Goal: Information Seeking & Learning: Learn about a topic

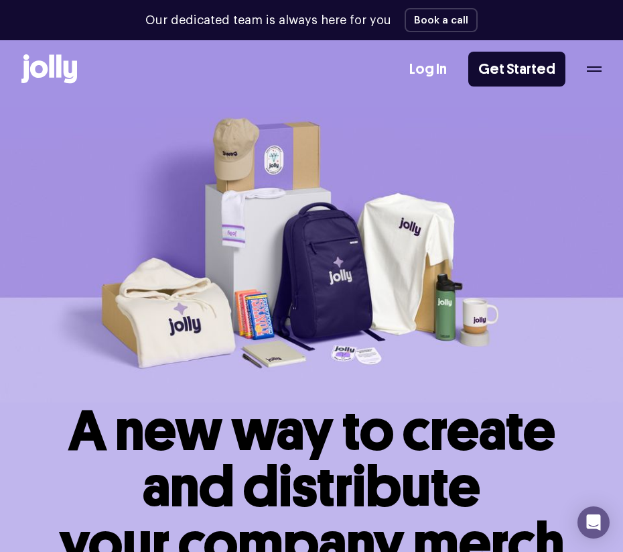
click at [397, 58] on div "How it works Order a free sample Log In Get Started" at bounding box center [311, 69] width 623 height 59
click at [397, 66] on div "Log In Get Started" at bounding box center [505, 69] width 192 height 35
click at [397, 72] on div "Log In Get Started" at bounding box center [505, 69] width 192 height 35
click at [397, 69] on icon "button" at bounding box center [594, 68] width 15 height 5
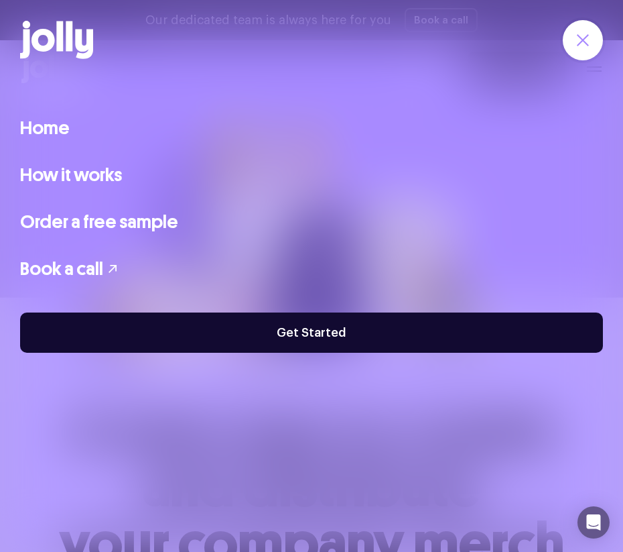
click at [62, 173] on link "How it works" at bounding box center [71, 175] width 102 height 28
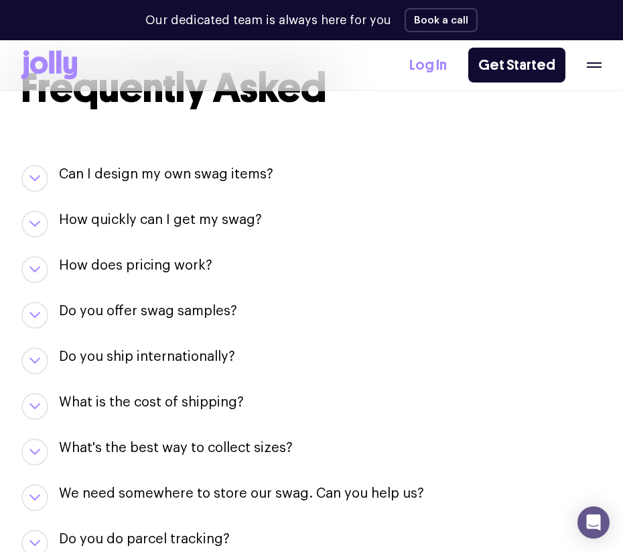
scroll to position [1389, 0]
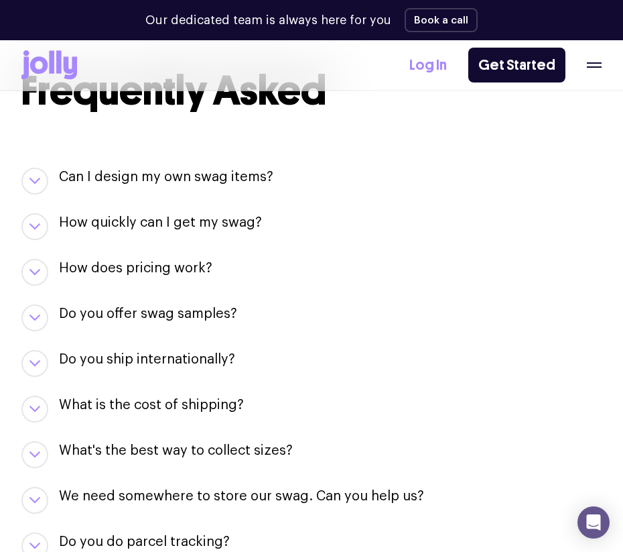
click at [174, 168] on h3 "Can I design my own swag items?" at bounding box center [166, 177] width 214 height 19
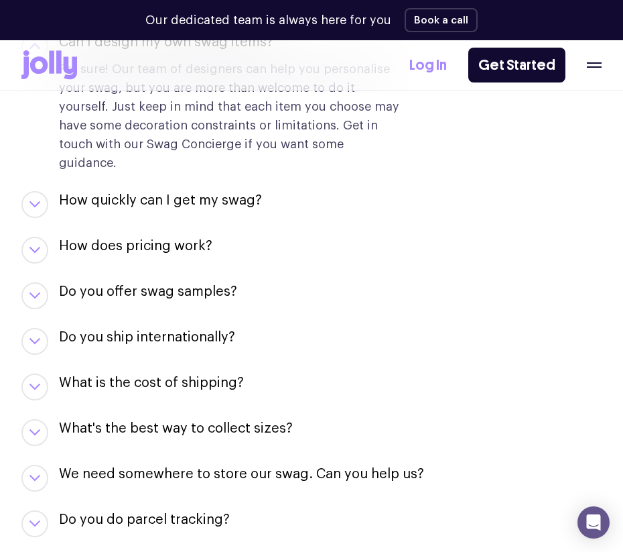
scroll to position [1571, 0]
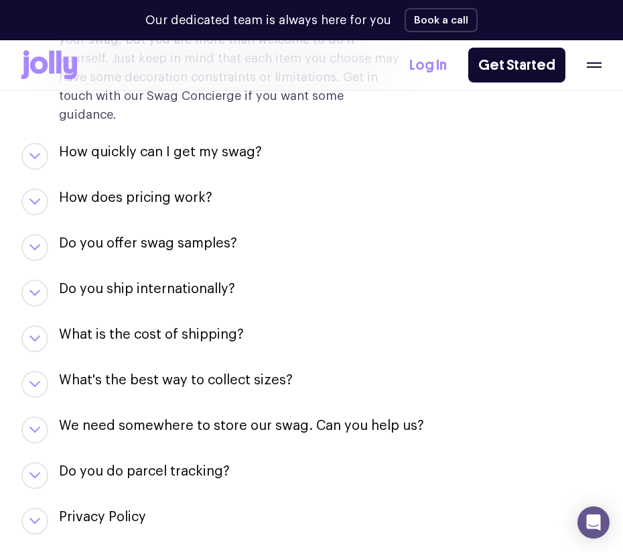
click at [153, 279] on h3 "Do you ship internationally?" at bounding box center [147, 288] width 176 height 19
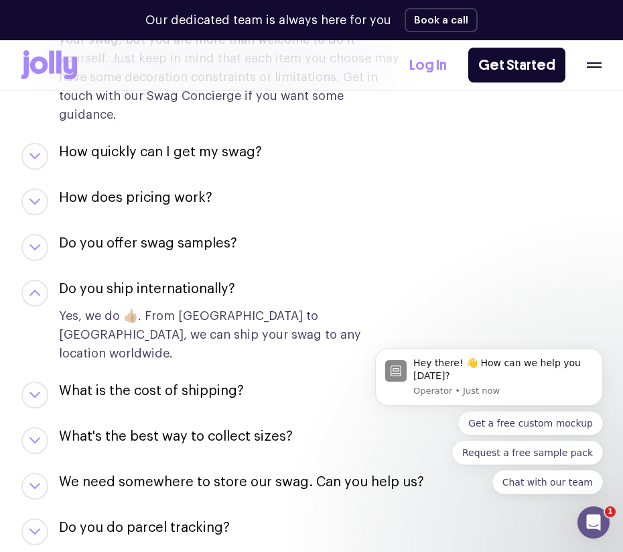
scroll to position [0, 0]
click at [153, 279] on h3 "Do you ship internationally?" at bounding box center [147, 288] width 176 height 19
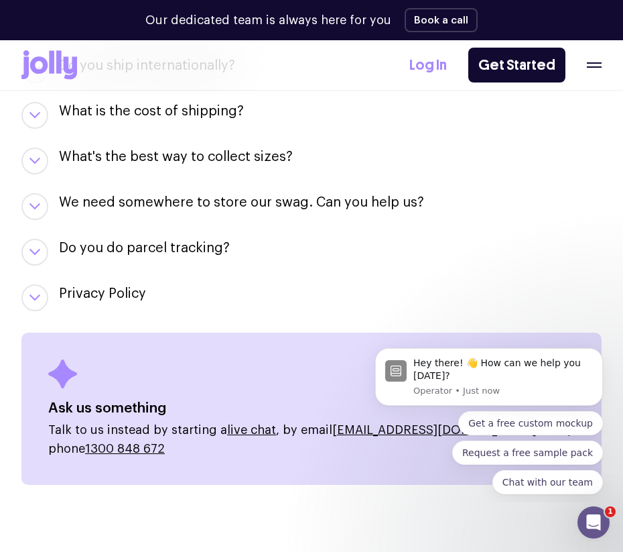
scroll to position [1805, 0]
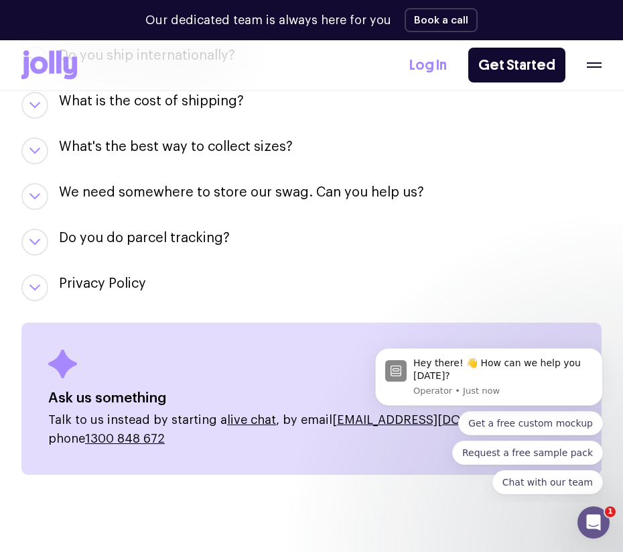
click at [181, 183] on h3 "We need somewhere to store our swag. Can you help us?" at bounding box center [241, 192] width 365 height 19
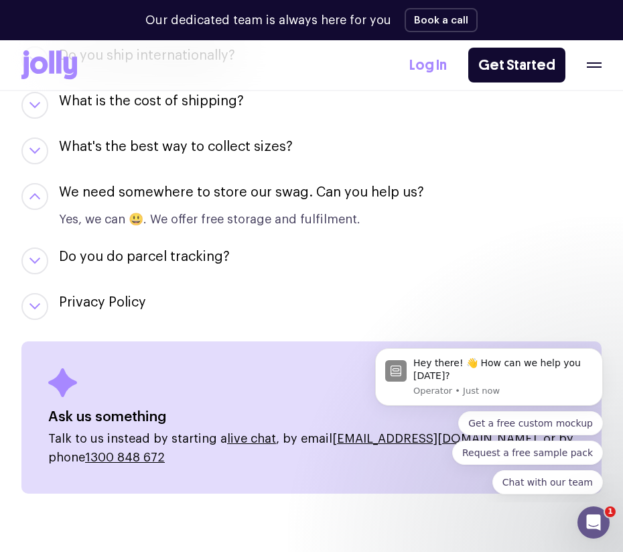
click at [181, 183] on h3 "We need somewhere to store our swag. Can you help us?" at bounding box center [241, 192] width 365 height 19
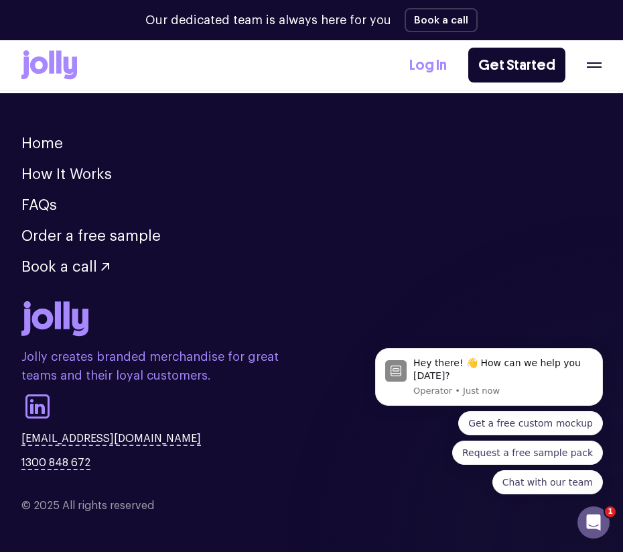
scroll to position [2579, 0]
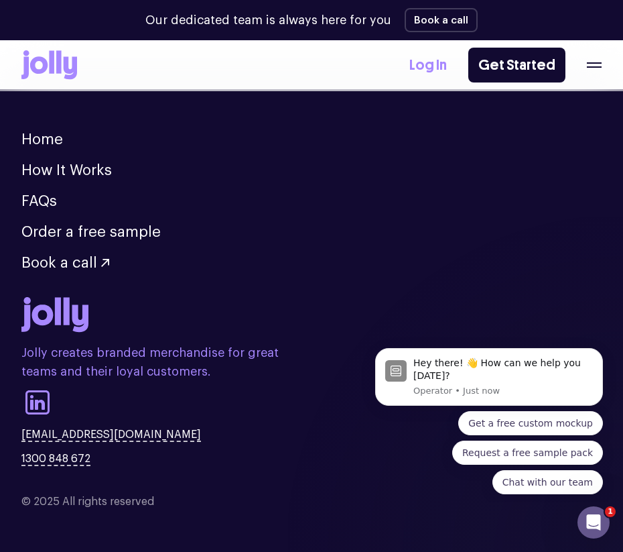
click at [38, 132] on ul "Home How It Works FAQs Order a free sample Book a call" at bounding box center [311, 201] width 580 height 138
click at [38, 132] on link "Home" at bounding box center [42, 139] width 42 height 15
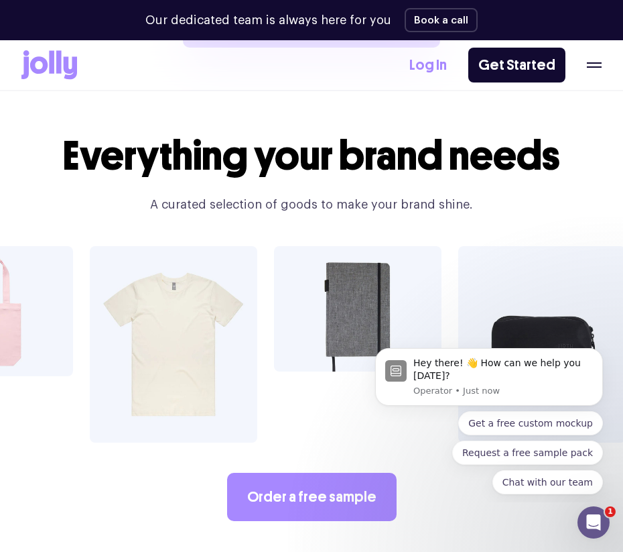
scroll to position [2043, 0]
